Goal: Browse casually: Explore the website without a specific task or goal

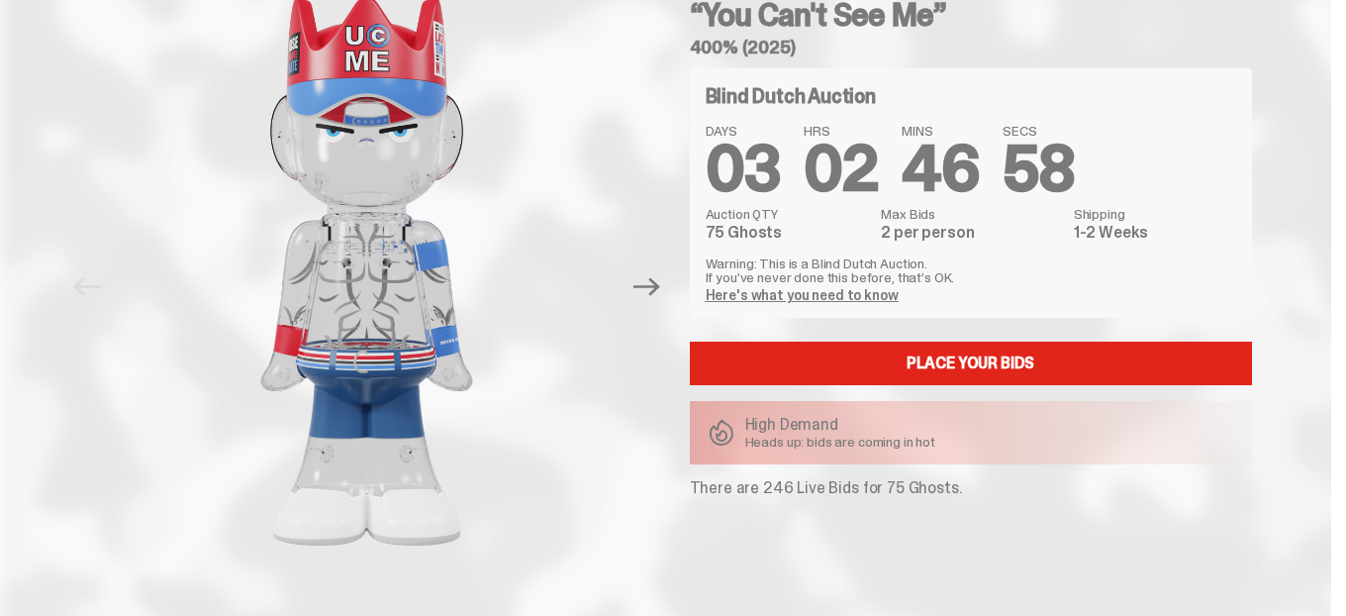
scroll to position [123, 0]
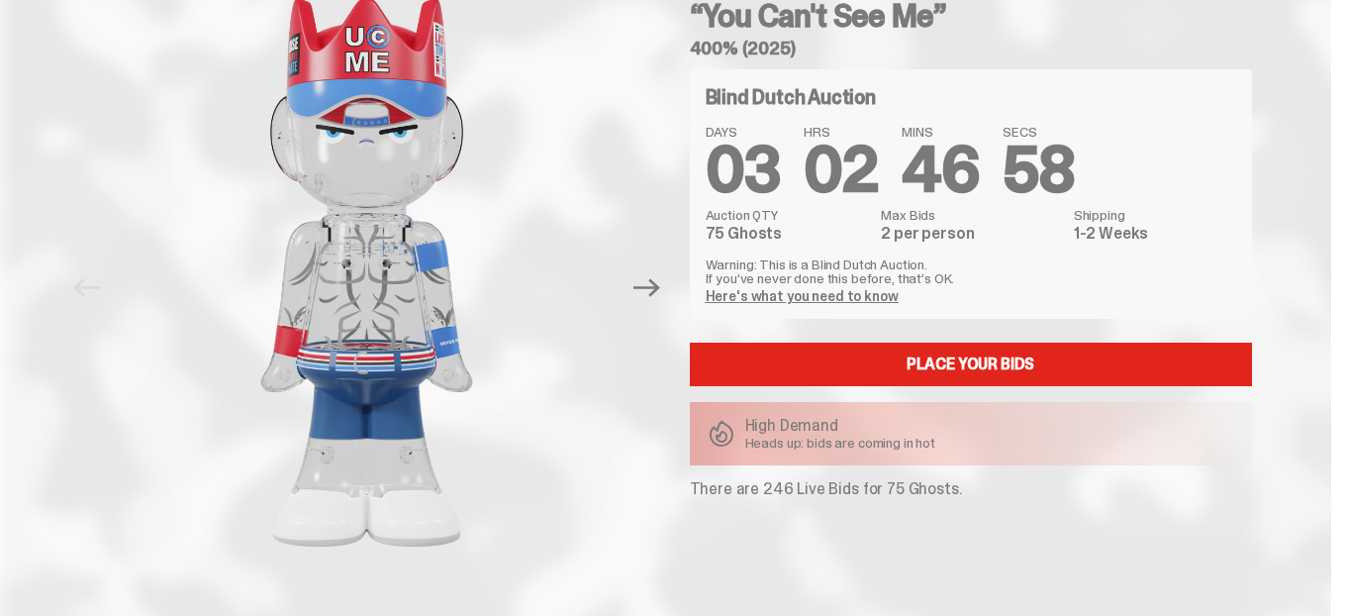
click at [656, 309] on button "Next" at bounding box center [648, 287] width 44 height 44
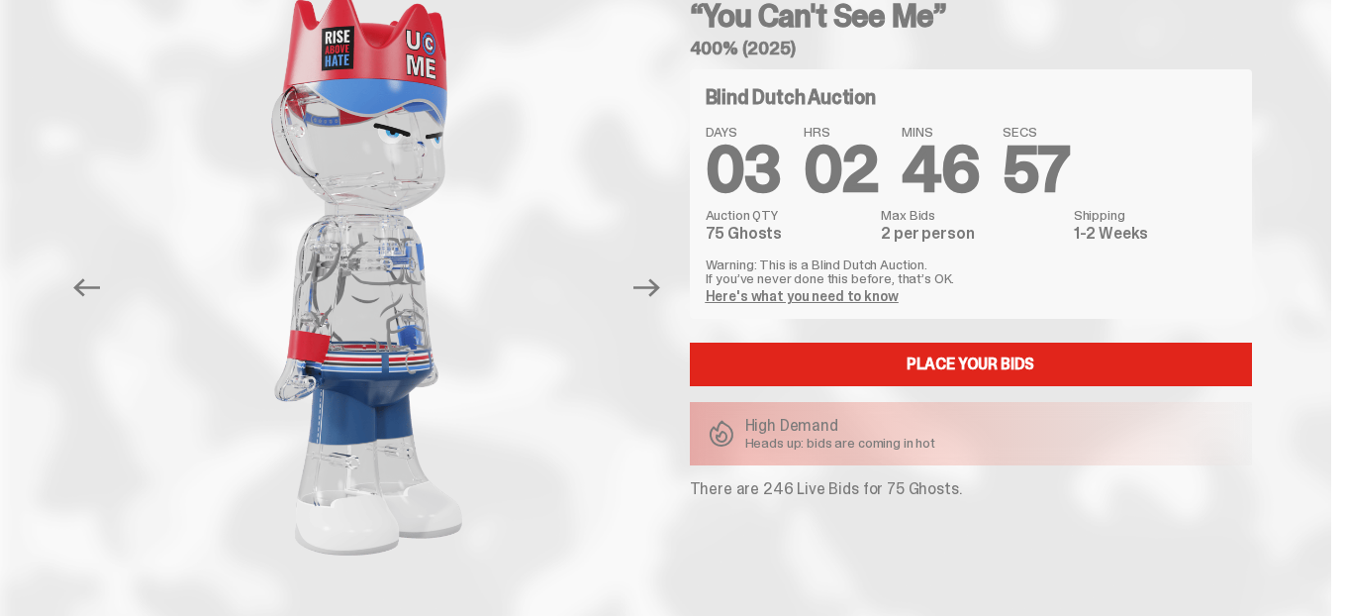
click at [656, 309] on button "Next" at bounding box center [648, 287] width 44 height 44
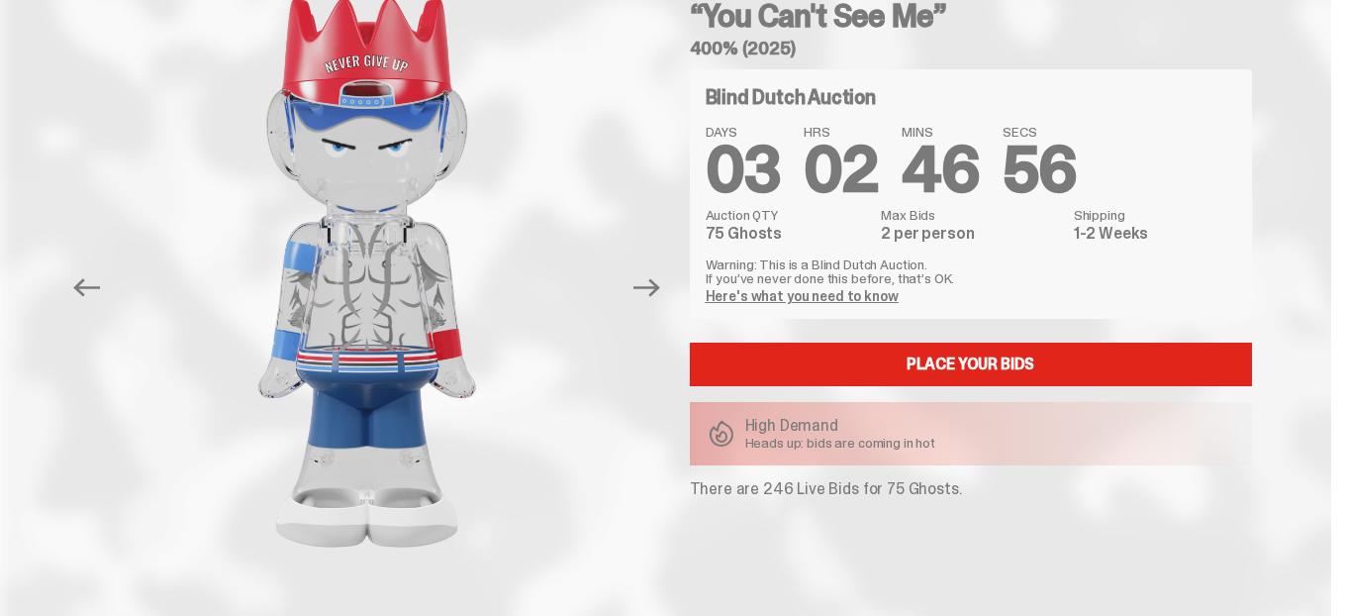
click at [656, 309] on button "Next" at bounding box center [648, 287] width 44 height 44
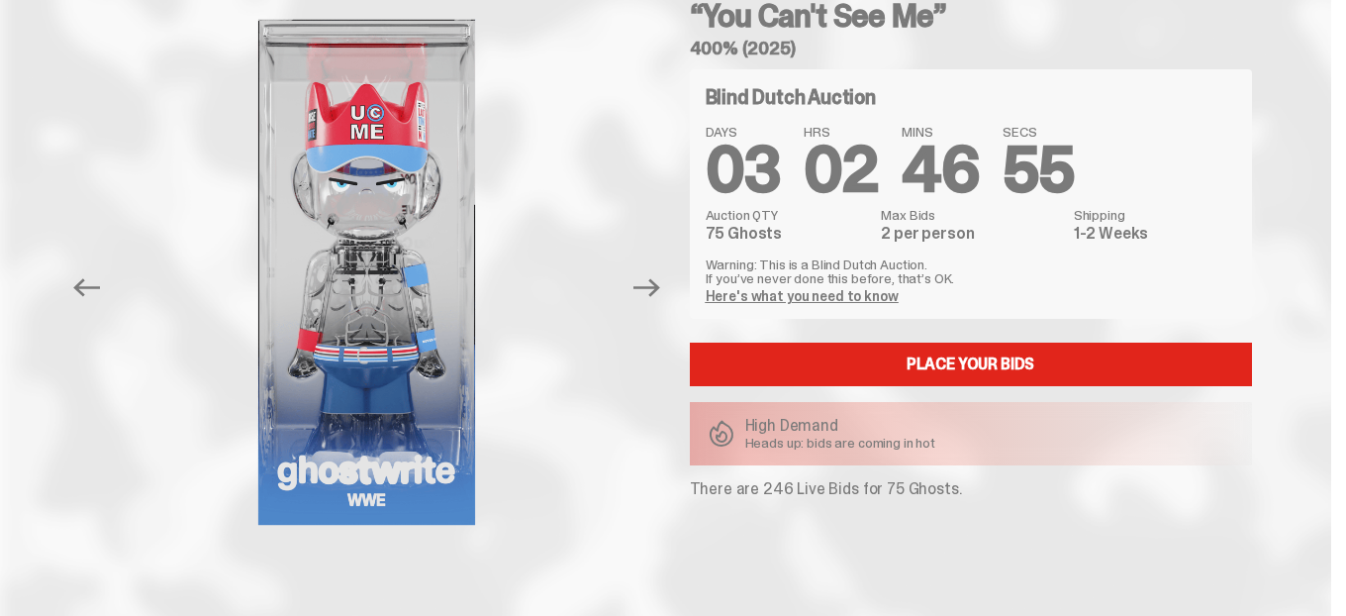
click at [656, 309] on button "Next" at bounding box center [648, 287] width 44 height 44
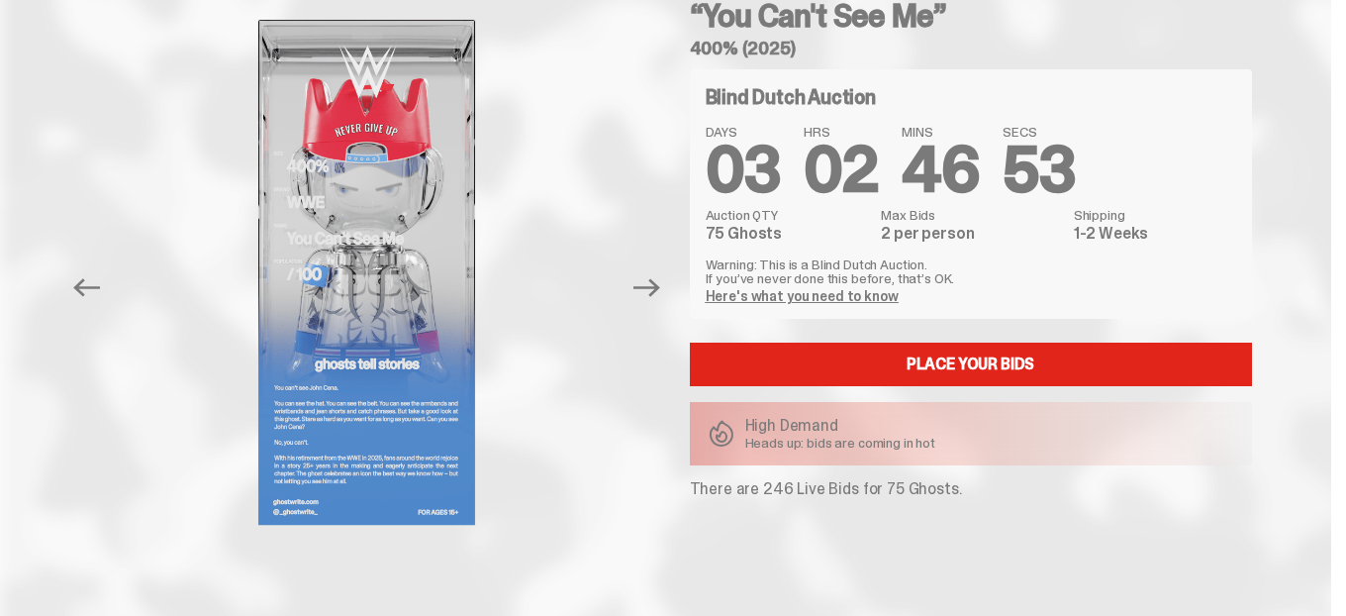
click at [656, 309] on button "Next" at bounding box center [648, 287] width 44 height 44
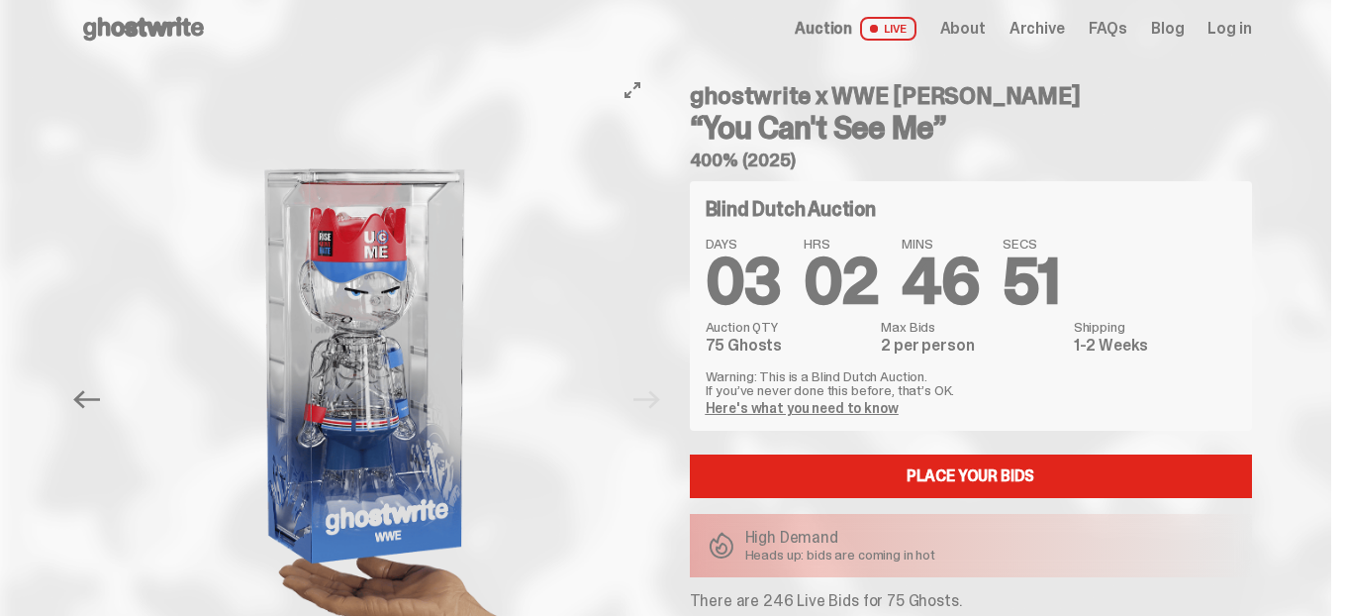
scroll to position [0, 0]
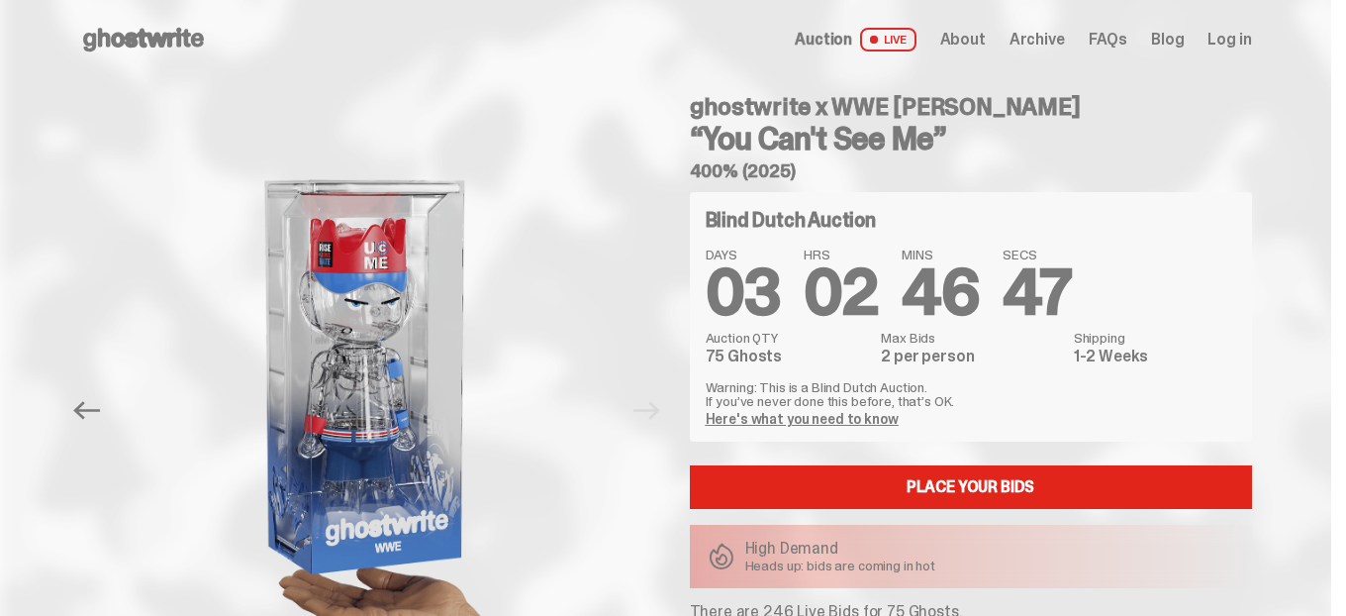
click at [940, 48] on span "About" at bounding box center [963, 40] width 46 height 16
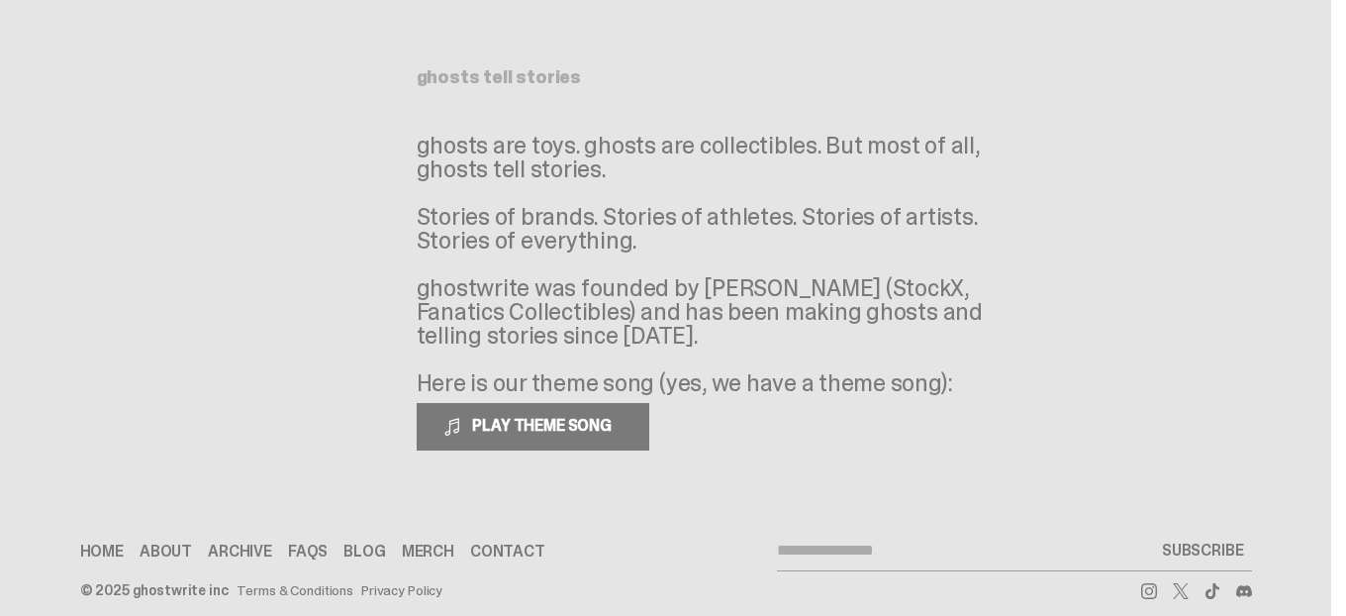
scroll to position [162, 0]
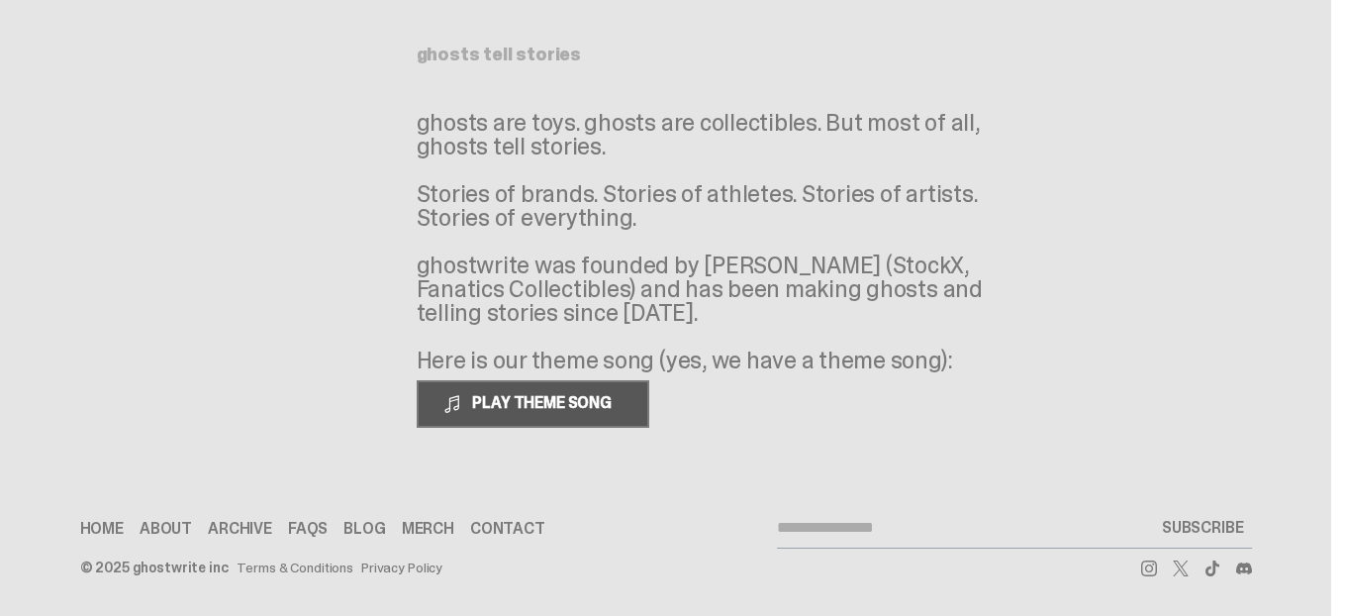
click at [599, 404] on button "PLAY THEME SONG" at bounding box center [533, 404] width 233 height 48
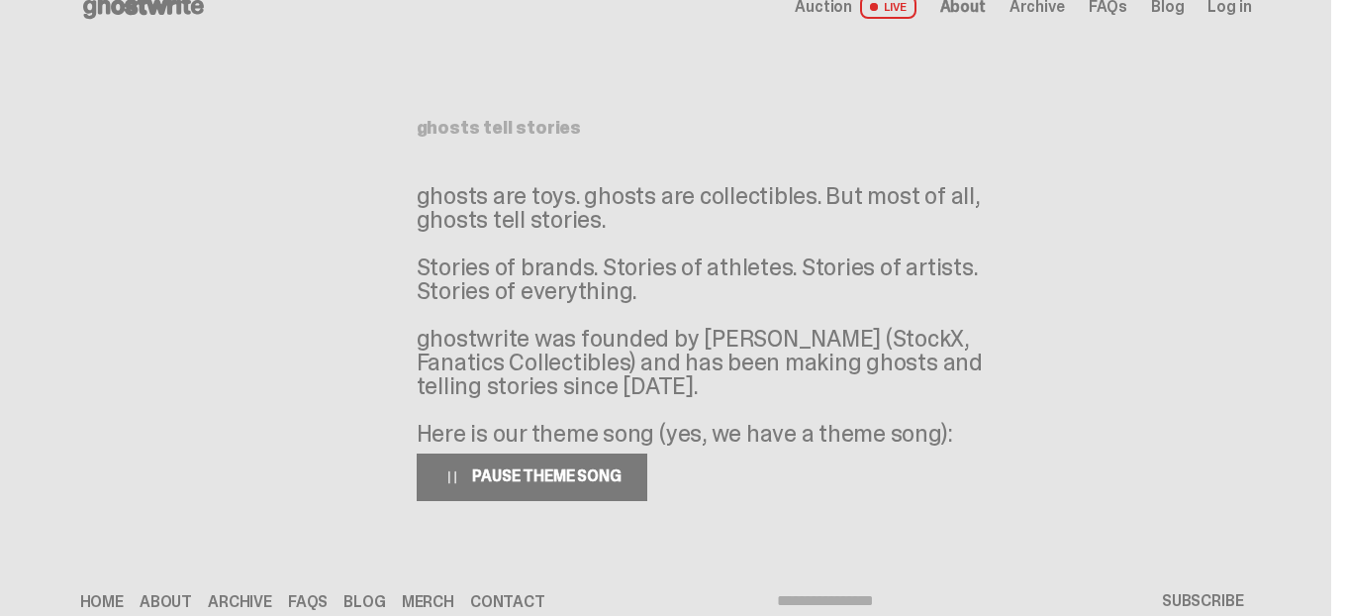
scroll to position [0, 0]
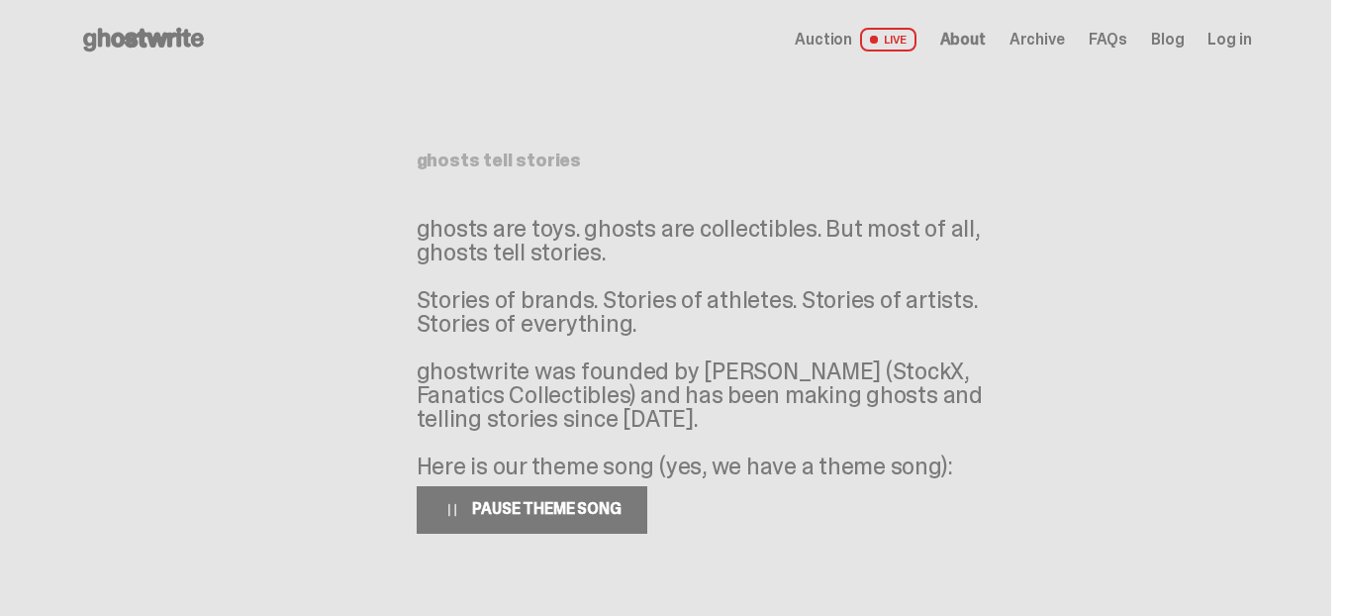
click at [955, 48] on span "About" at bounding box center [963, 40] width 46 height 16
click at [795, 51] on div "Auction LIVE About Archive FAQs Blog Log in" at bounding box center [1023, 40] width 456 height 24
click at [795, 48] on span "Auction" at bounding box center [823, 40] width 57 height 16
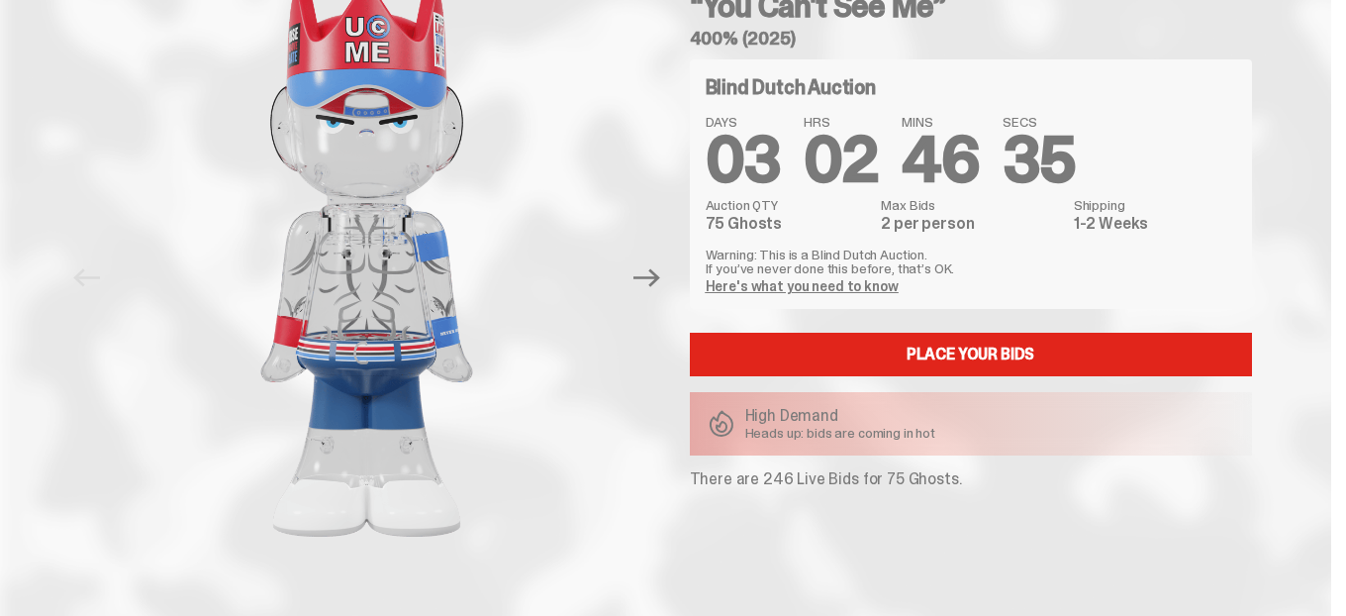
scroll to position [142, 0]
